Goal: Find specific page/section: Find specific page/section

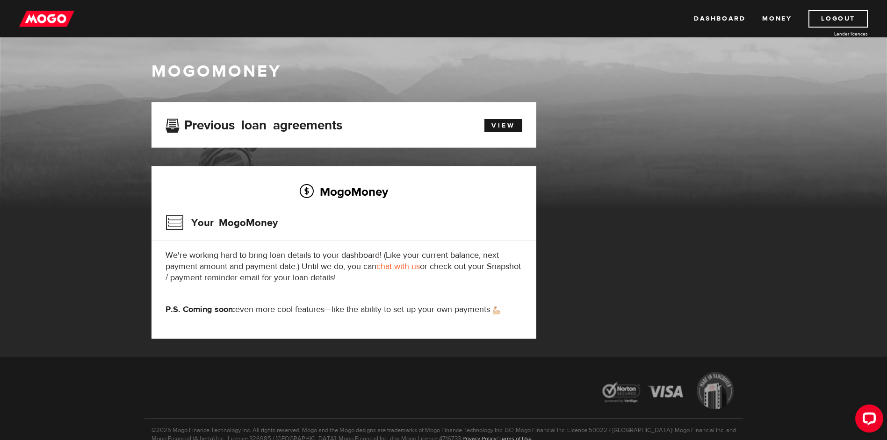
click at [52, 19] on img at bounding box center [46, 19] width 55 height 18
click at [776, 19] on link "Money" at bounding box center [776, 19] width 29 height 18
click at [506, 124] on link "View" at bounding box center [503, 125] width 38 height 13
